Goal: Task Accomplishment & Management: Manage account settings

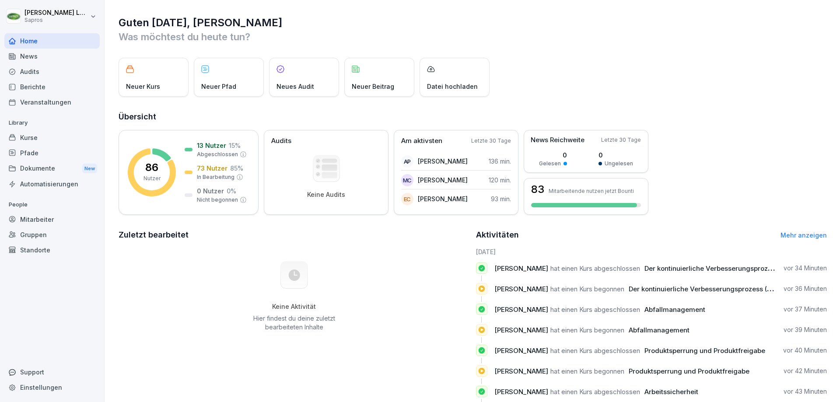
scroll to position [46, 0]
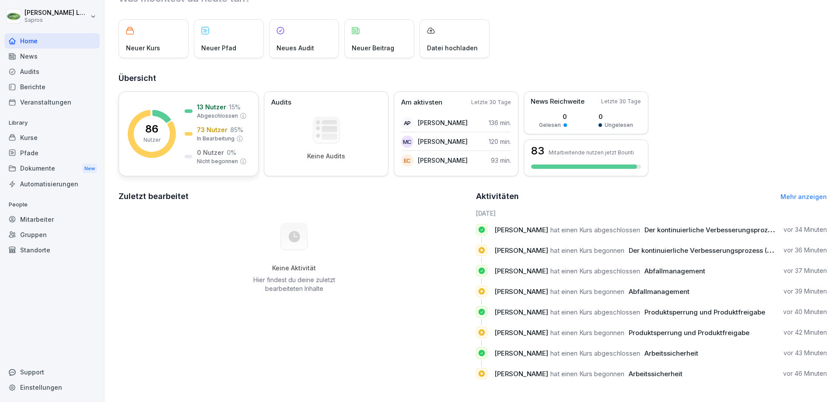
click at [170, 110] on rect at bounding box center [152, 134] width 48 height 48
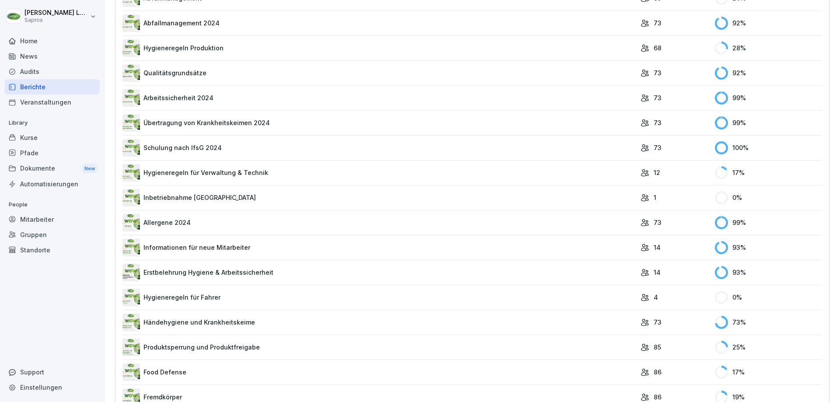
scroll to position [46, 0]
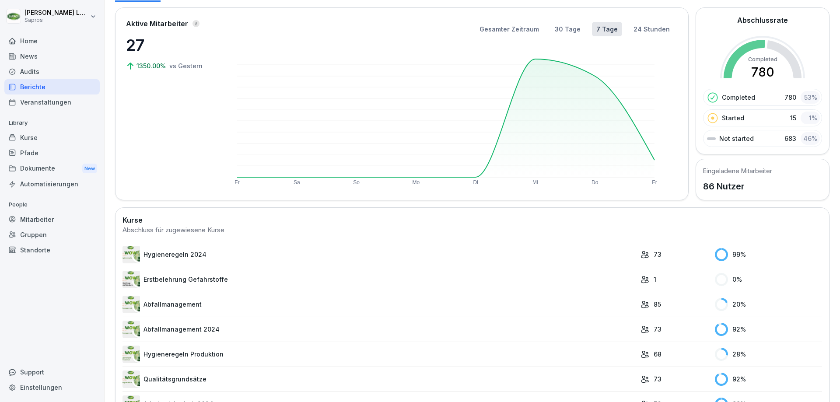
click at [40, 219] on div "Mitarbeiter" at bounding box center [51, 219] width 95 height 15
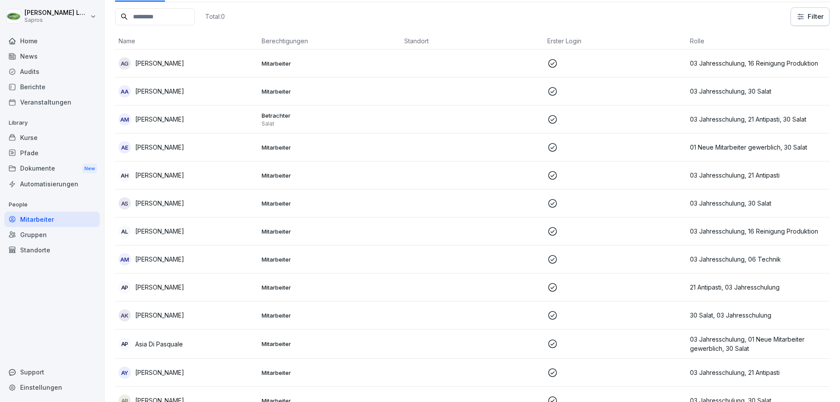
scroll to position [9, 0]
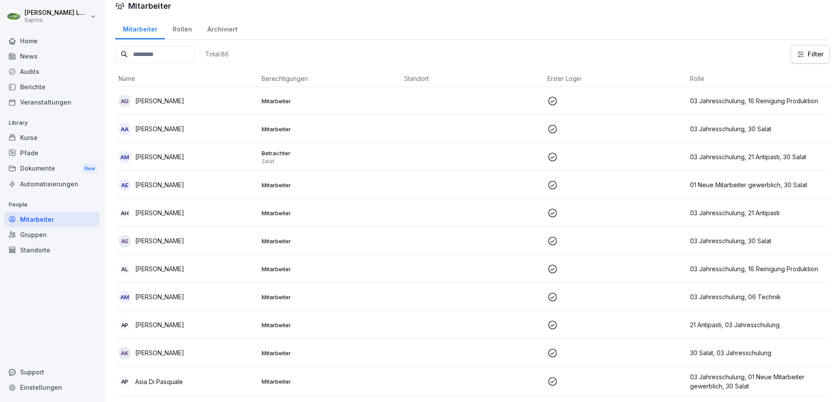
click at [171, 56] on input at bounding box center [155, 54] width 80 height 17
type input "*****"
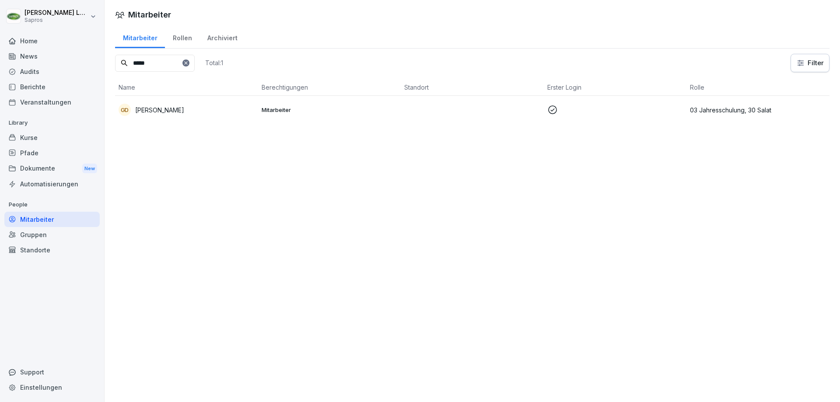
click at [189, 117] on td "GD [PERSON_NAME]" at bounding box center [186, 110] width 143 height 28
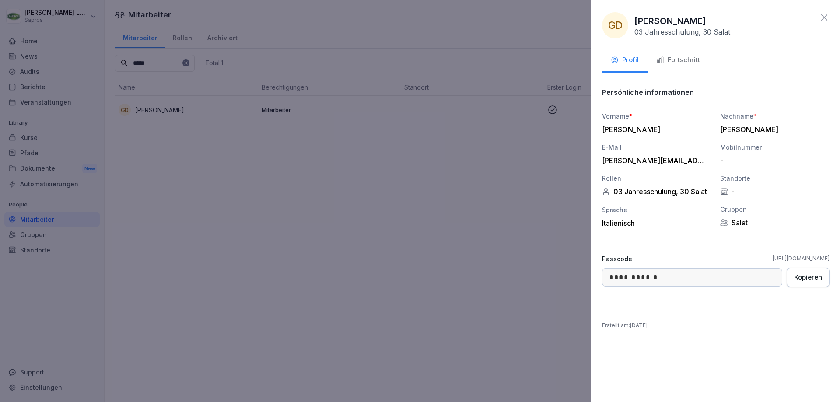
click at [687, 62] on div "Fortschritt" at bounding box center [678, 60] width 44 height 10
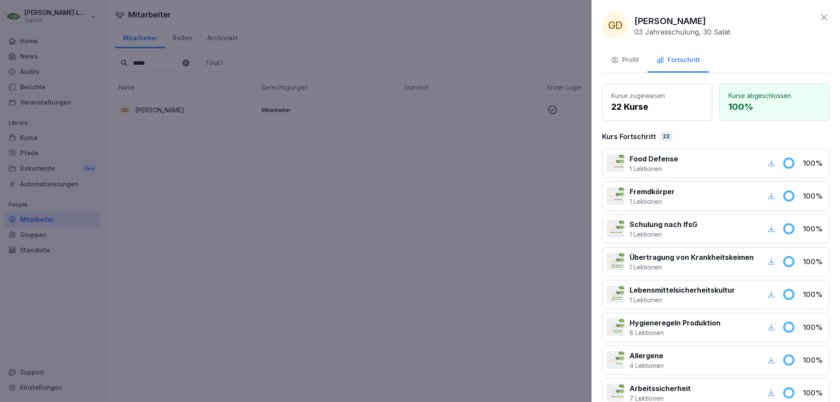
click at [406, 184] on div at bounding box center [420, 201] width 840 height 402
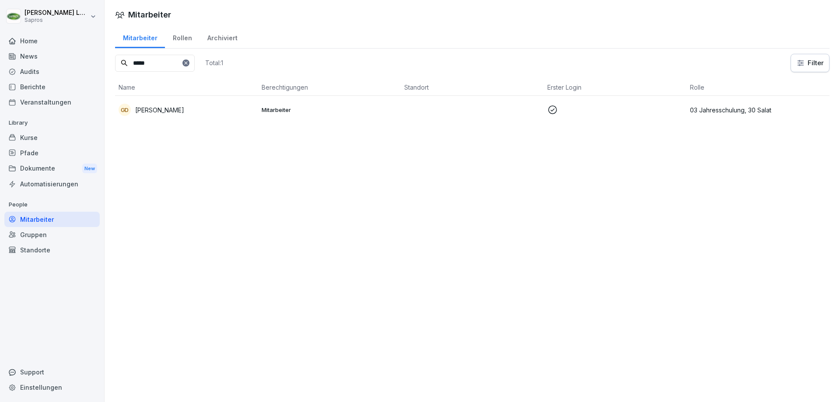
click at [23, 63] on div "[PERSON_NAME] Sapros Home News Audits Berichte Veranstaltungen Library Kurse Pf…" at bounding box center [420, 201] width 840 height 402
type input "****"
click at [170, 105] on p "[PERSON_NAME]" at bounding box center [159, 109] width 49 height 9
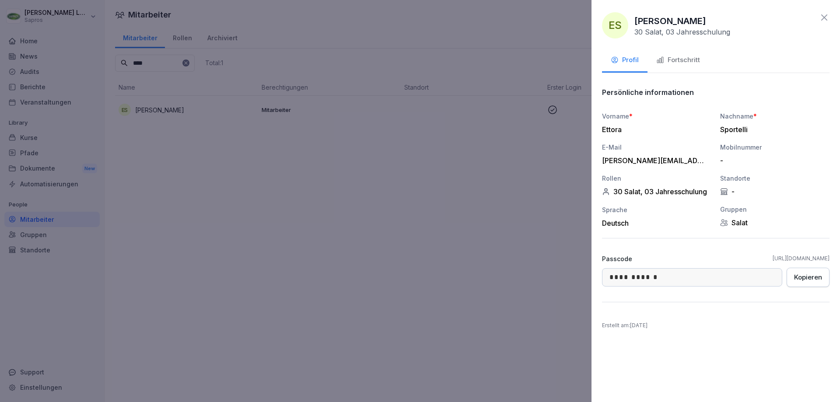
click at [688, 60] on div "Fortschritt" at bounding box center [678, 60] width 44 height 10
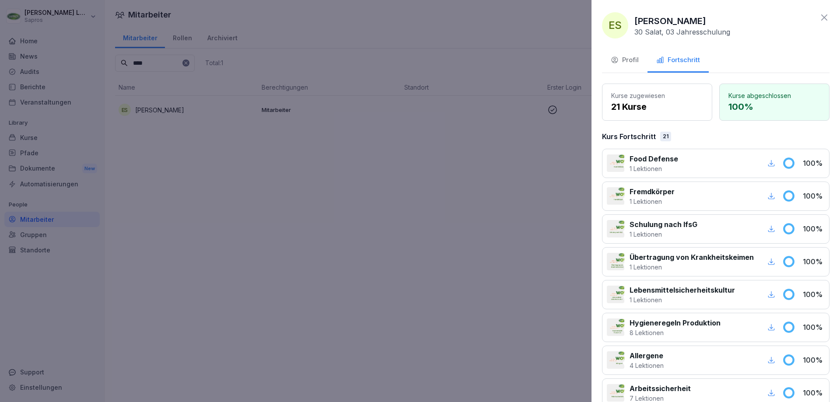
click at [819, 15] on icon at bounding box center [824, 17] width 10 height 10
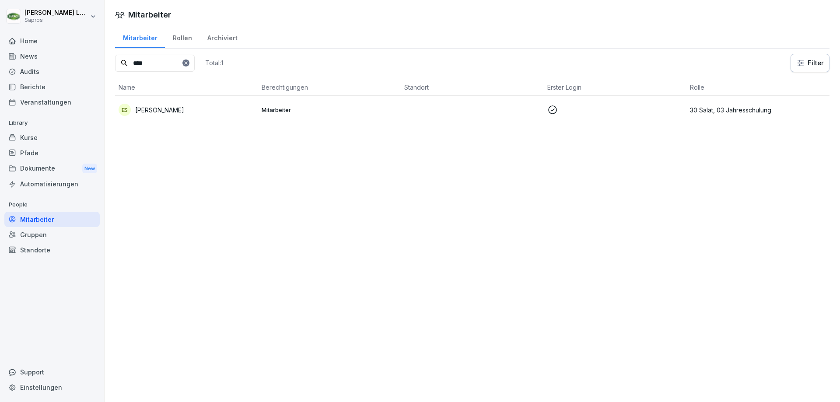
drag, startPoint x: 169, startPoint y: 67, endPoint x: 38, endPoint y: 75, distance: 131.9
click at [40, 76] on div "[PERSON_NAME] Sapros Home News Audits Berichte Veranstaltungen Library Kurse Pf…" at bounding box center [420, 201] width 840 height 402
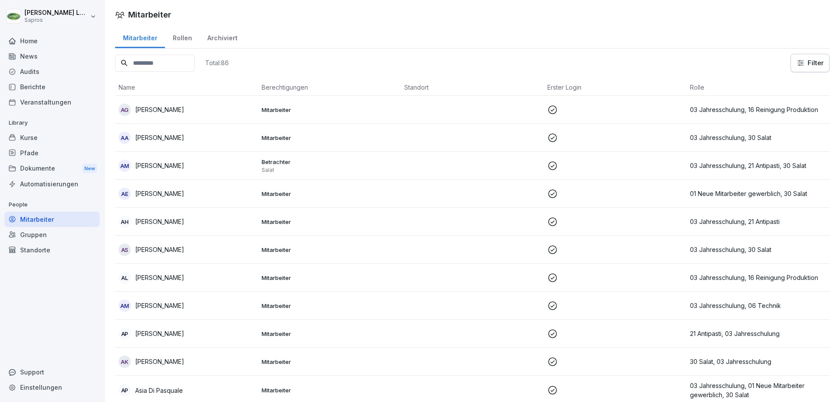
click at [208, 134] on div "AA [PERSON_NAME]" at bounding box center [187, 138] width 136 height 12
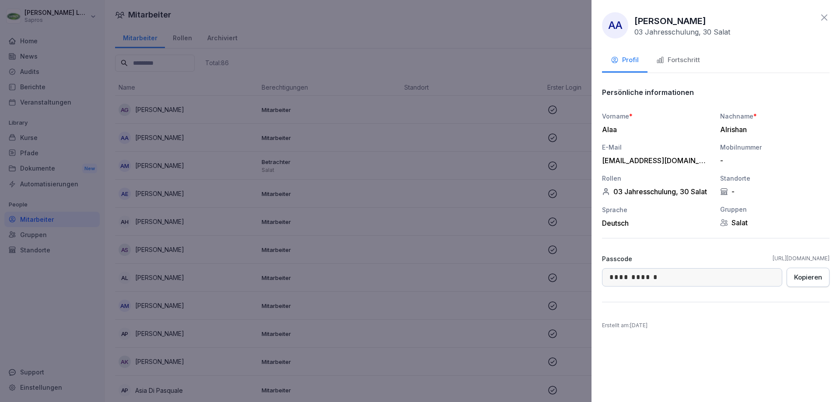
click at [690, 51] on button "Fortschritt" at bounding box center [677, 61] width 61 height 24
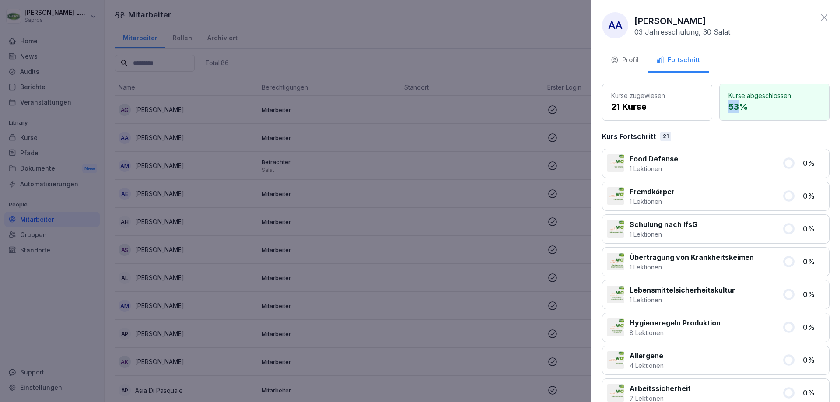
drag, startPoint x: 727, startPoint y: 103, endPoint x: 740, endPoint y: 108, distance: 14.5
click at [740, 108] on p "53 %" at bounding box center [774, 106] width 92 height 13
click at [764, 91] on p "Kurse abgeschlossen" at bounding box center [774, 95] width 92 height 9
click at [820, 15] on icon at bounding box center [824, 17] width 10 height 10
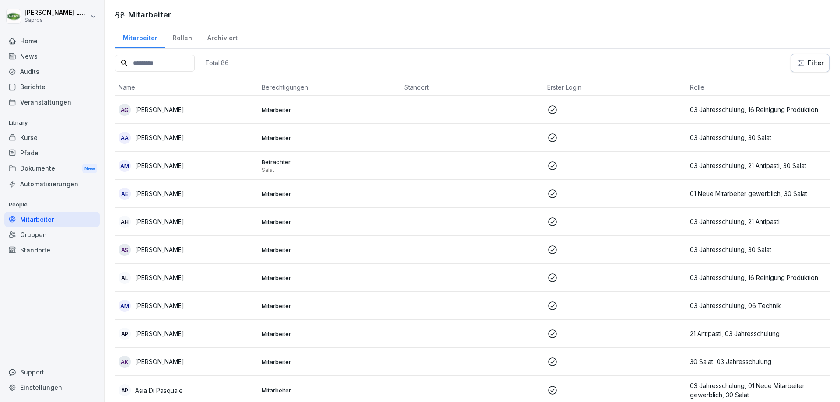
click at [174, 63] on input at bounding box center [155, 63] width 80 height 17
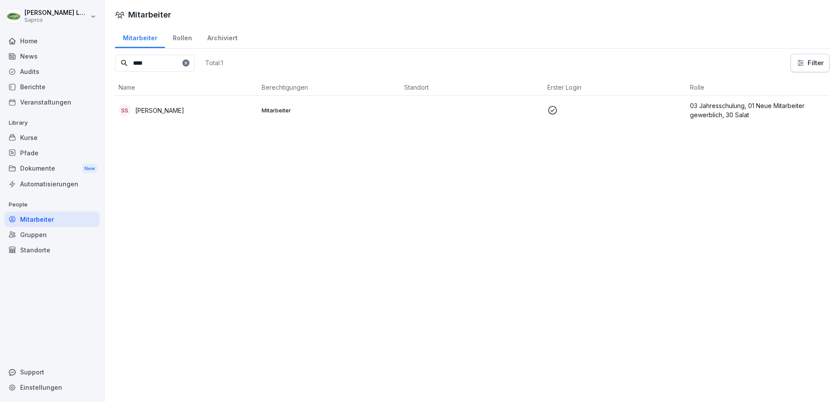
type input "****"
click at [175, 109] on p "[PERSON_NAME]" at bounding box center [159, 110] width 49 height 9
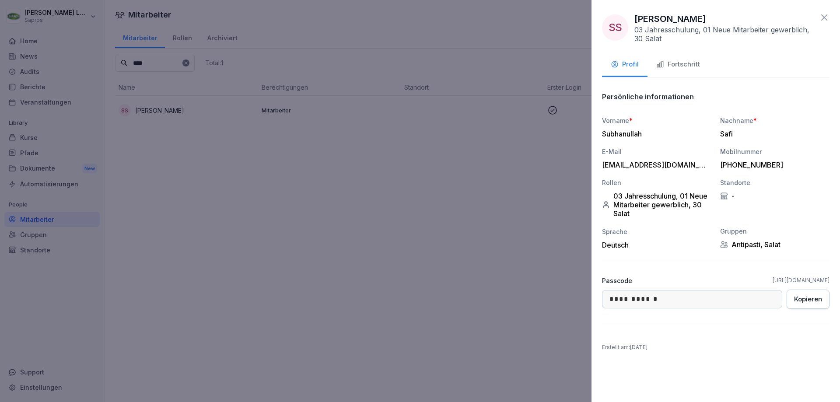
click at [389, 291] on div at bounding box center [420, 201] width 840 height 402
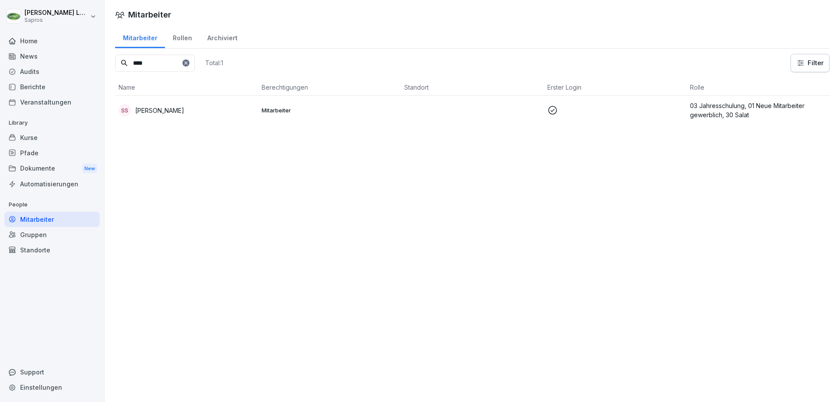
click at [189, 64] on div at bounding box center [185, 62] width 7 height 7
click at [157, 60] on input at bounding box center [155, 63] width 80 height 17
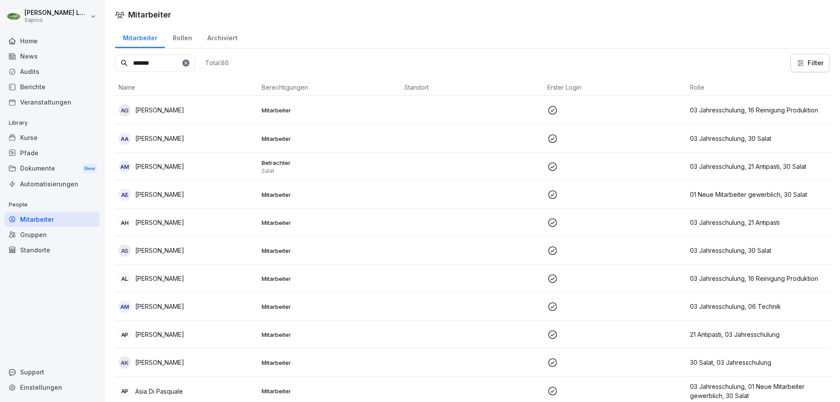
type input "*******"
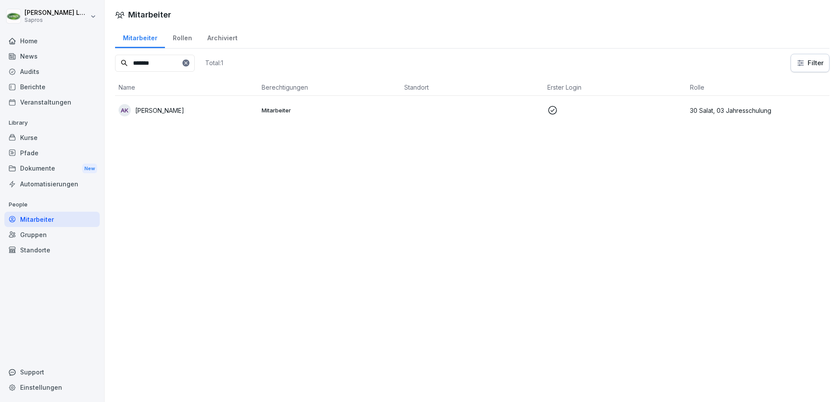
click at [146, 113] on p "[PERSON_NAME]" at bounding box center [159, 110] width 49 height 9
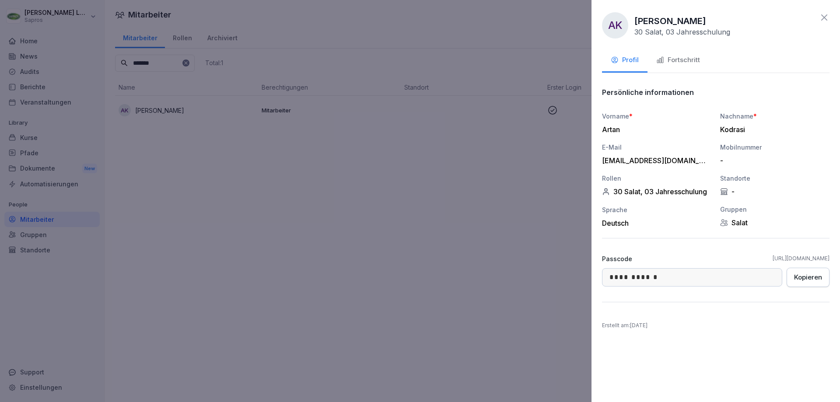
click at [462, 167] on div at bounding box center [420, 201] width 840 height 402
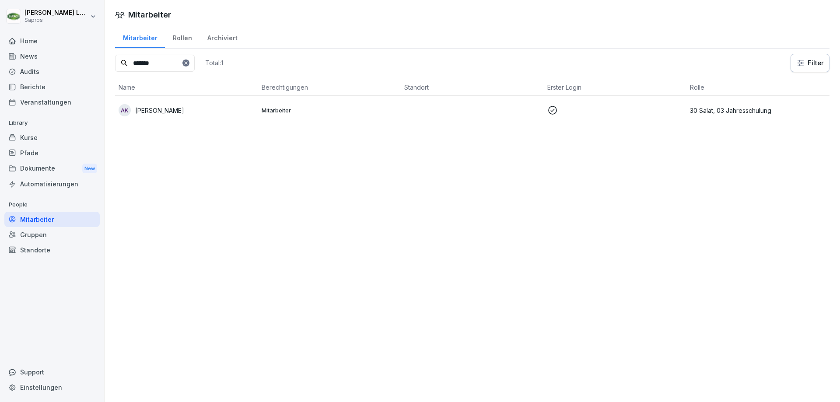
click at [188, 61] on icon at bounding box center [185, 62] width 5 height 5
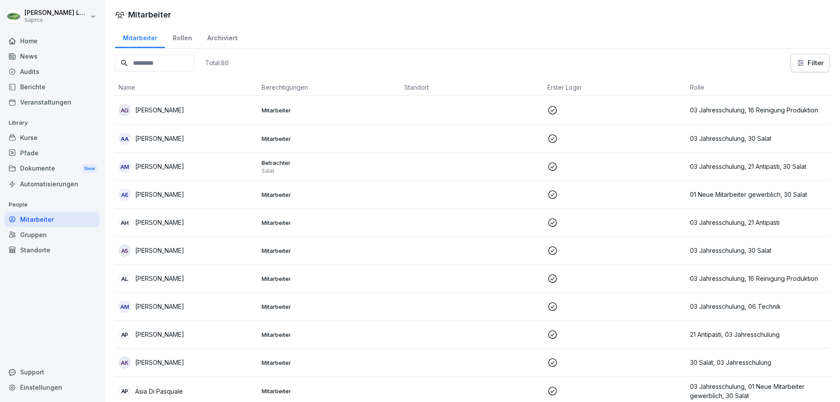
click at [148, 63] on input at bounding box center [155, 63] width 80 height 17
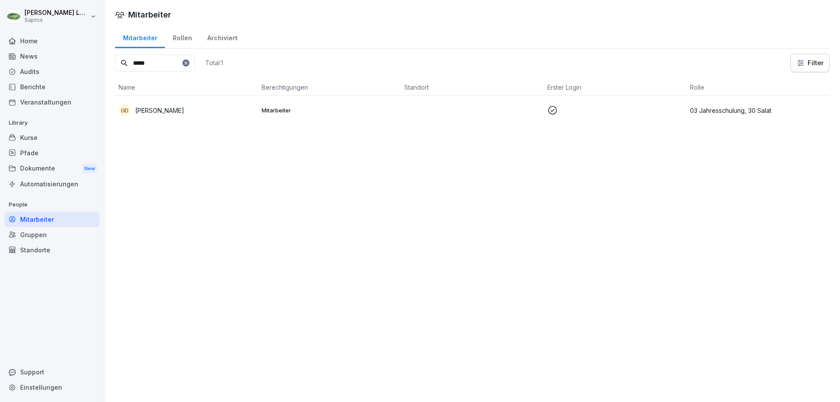
type input "*****"
click at [252, 112] on div "GD [PERSON_NAME]" at bounding box center [187, 110] width 136 height 12
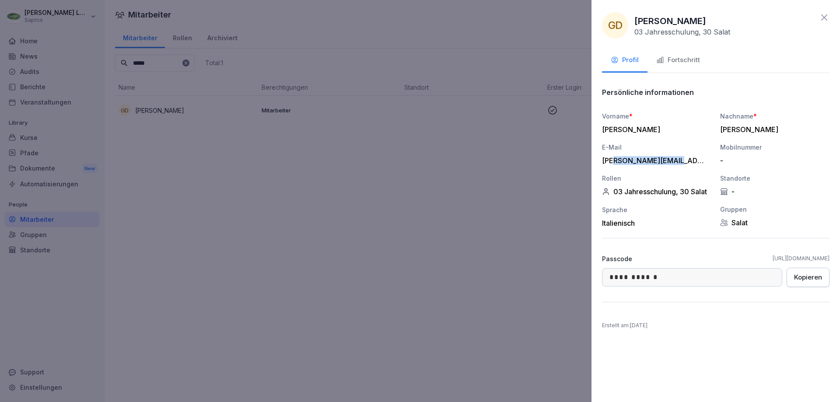
drag, startPoint x: 612, startPoint y: 162, endPoint x: 676, endPoint y: 155, distance: 63.8
click at [676, 155] on div "E-Mail [PERSON_NAME][EMAIL_ADDRESS][DOMAIN_NAME]" at bounding box center [656, 154] width 109 height 22
click at [643, 160] on div "[PERSON_NAME][EMAIL_ADDRESS][DOMAIN_NAME]" at bounding box center [654, 160] width 105 height 9
click at [444, 170] on div at bounding box center [420, 201] width 840 height 402
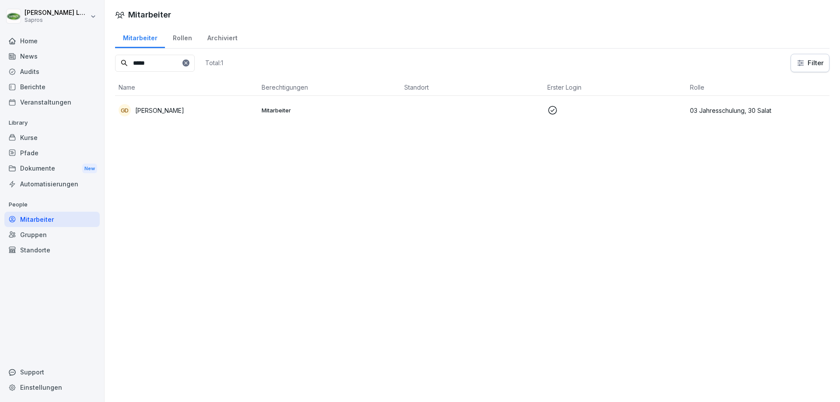
drag, startPoint x: 159, startPoint y: 68, endPoint x: 62, endPoint y: 54, distance: 98.2
click at [62, 54] on div "[PERSON_NAME] Sapros Home News Audits Berichte Veranstaltungen Library Kurse Pf…" at bounding box center [420, 201] width 840 height 402
type input "****"
click at [157, 106] on p "[PERSON_NAME]" at bounding box center [159, 110] width 49 height 9
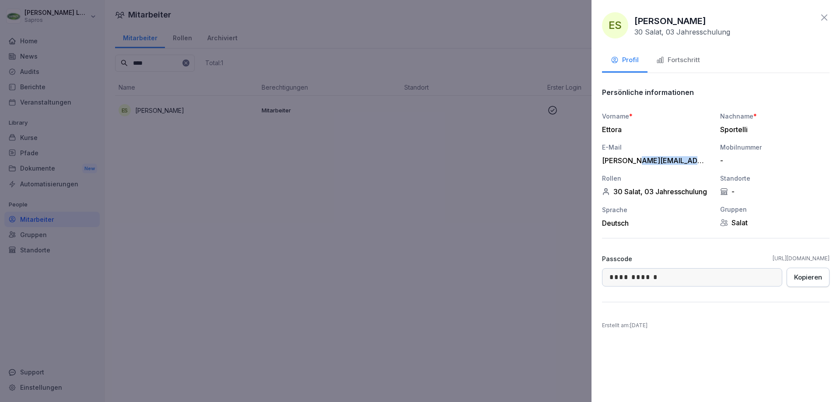
drag, startPoint x: 688, startPoint y: 160, endPoint x: 626, endPoint y: 157, distance: 61.7
click at [626, 157] on div "[PERSON_NAME][EMAIL_ADDRESS][DOMAIN_NAME]" at bounding box center [654, 160] width 105 height 9
click at [510, 158] on div at bounding box center [420, 201] width 840 height 402
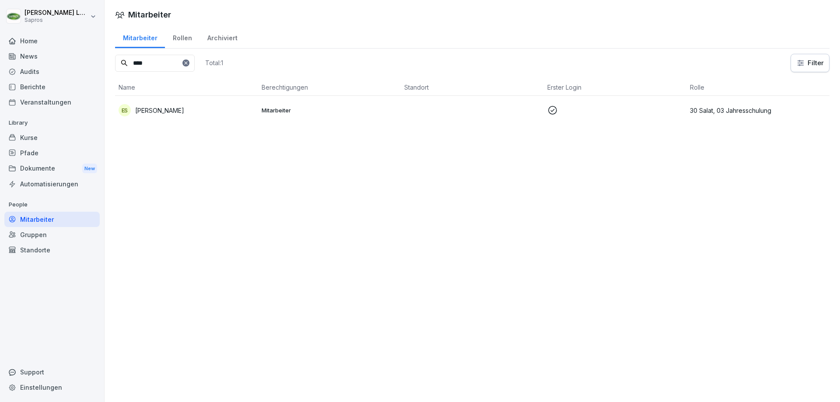
click at [189, 66] on div at bounding box center [185, 62] width 7 height 7
click at [188, 63] on icon at bounding box center [185, 62] width 5 height 5
